Goal: Check status: Check status

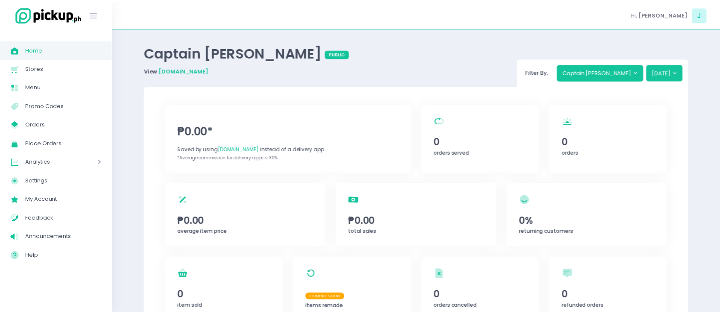
scroll to position [239, 0]
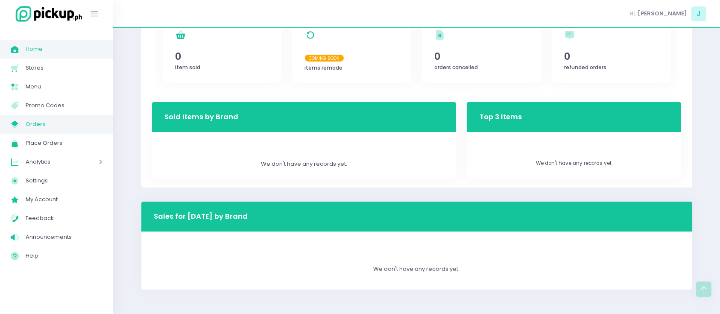
click at [75, 126] on span "Orders" at bounding box center [64, 124] width 77 height 11
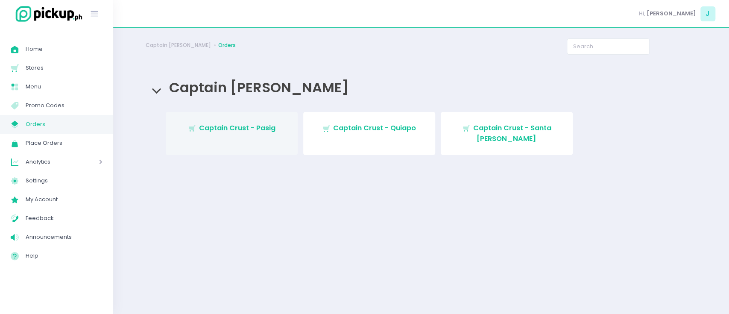
click at [254, 135] on link "Stockholm-icons / Shopping / Cart1 Created with Sketch. Captain Crust - Pasig" at bounding box center [232, 133] width 132 height 43
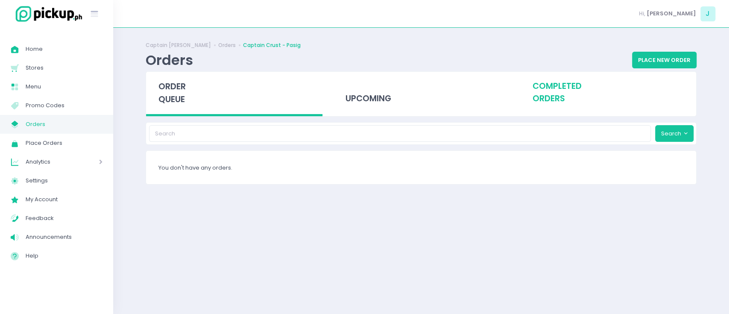
click at [569, 103] on div "completed orders" at bounding box center [608, 93] width 176 height 42
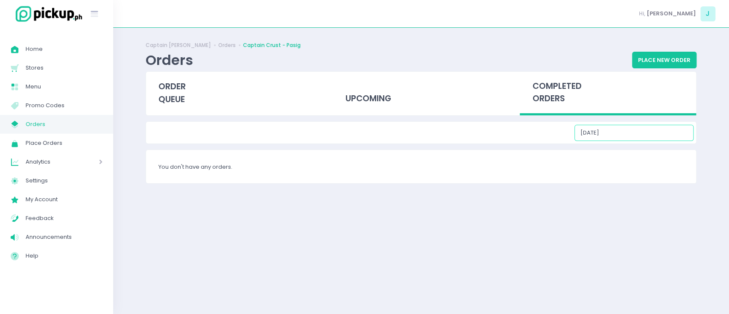
click at [634, 125] on input "[DATE]" at bounding box center [633, 133] width 119 height 16
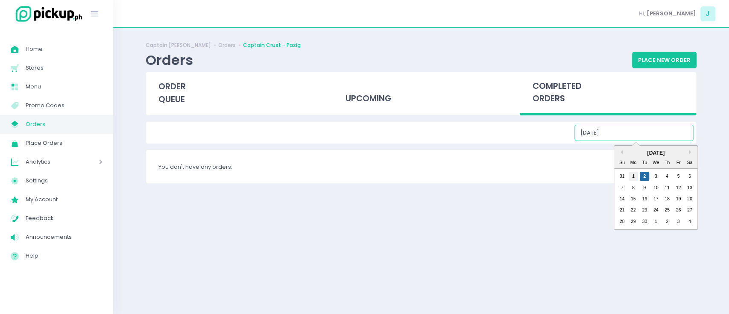
click at [635, 176] on div "1" at bounding box center [632, 176] width 9 height 9
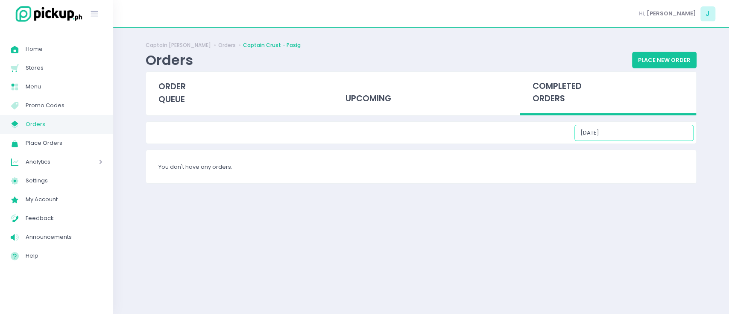
click at [638, 129] on input "[DATE]" at bounding box center [633, 133] width 119 height 16
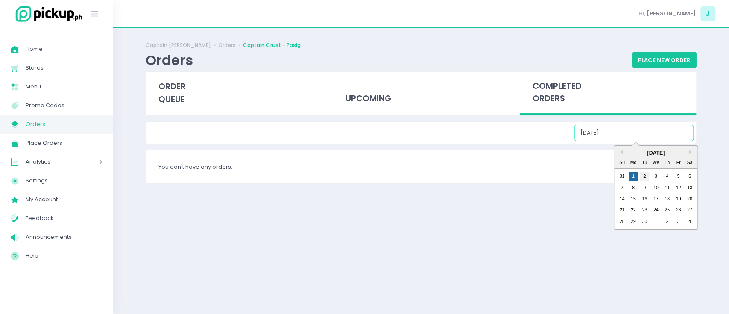
click at [645, 174] on div "2" at bounding box center [644, 176] width 9 height 9
type input "[DATE]"
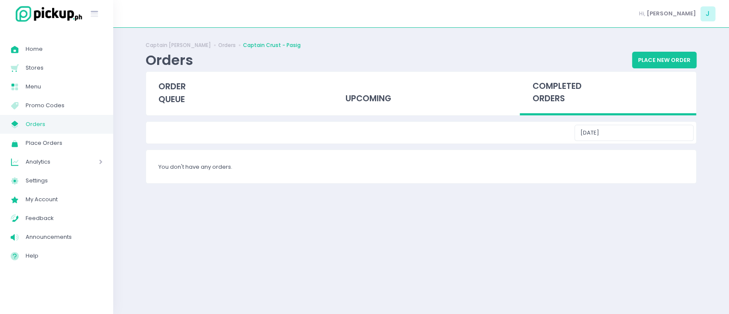
click at [388, 54] on div "Orders Place New Order" at bounding box center [421, 60] width 551 height 17
